Goal: Task Accomplishment & Management: Use online tool/utility

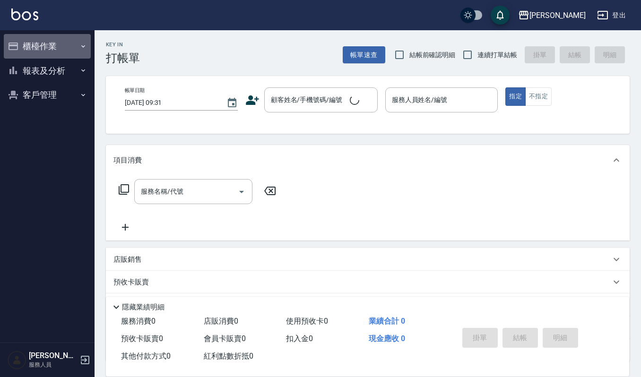
click at [27, 36] on button "櫃檯作業" at bounding box center [47, 46] width 87 height 25
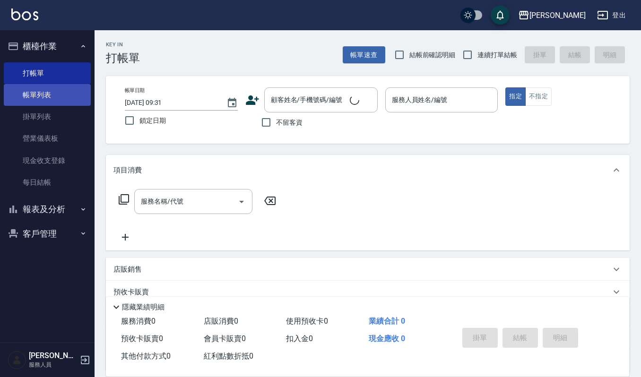
click at [53, 91] on link "帳單列表" at bounding box center [47, 95] width 87 height 22
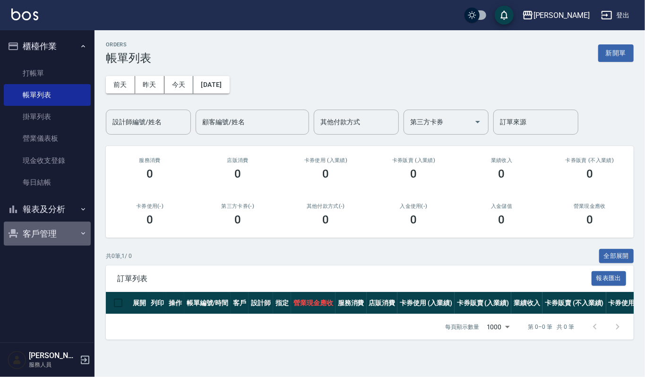
click at [52, 232] on button "客戶管理" at bounding box center [47, 234] width 87 height 25
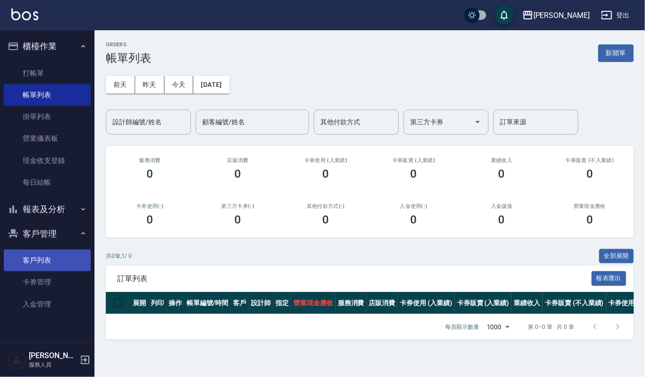
click at [53, 261] on link "客戶列表" at bounding box center [47, 261] width 87 height 22
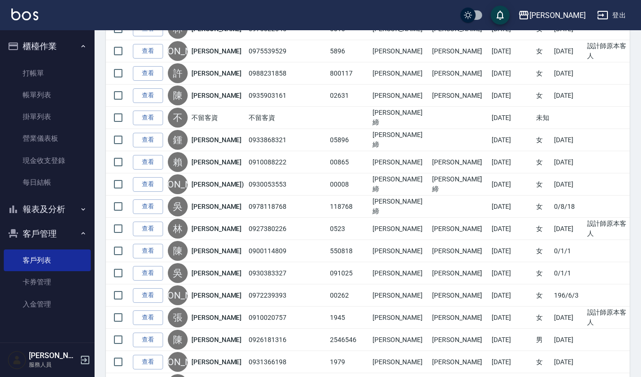
scroll to position [477, 0]
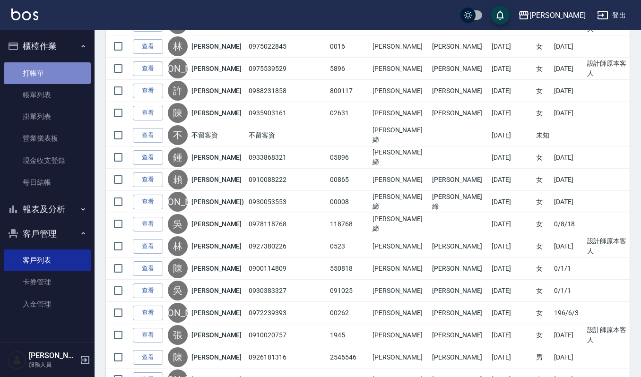
click at [67, 72] on link "打帳單" at bounding box center [47, 73] width 87 height 22
